Goal: Communication & Community: Answer question/provide support

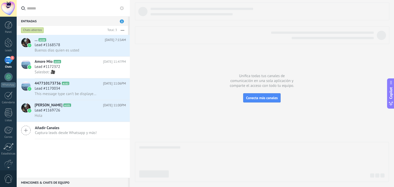
scroll to position [5, 0]
click at [71, 152] on div "... A104 [DATE] 7:15AM Lead #1168578 Buenos días quien es usted Amore Mio A103 …" at bounding box center [73, 106] width 113 height 143
click at [73, 89] on div "Lead #1170034" at bounding box center [80, 88] width 91 height 5
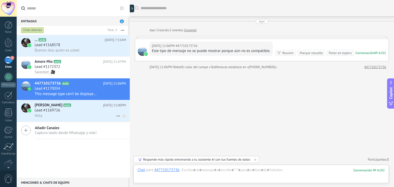
click at [59, 116] on div "Hola" at bounding box center [80, 115] width 91 height 5
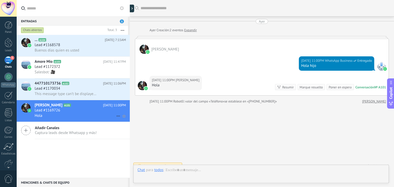
scroll to position [6, 0]
